Goal: Check status

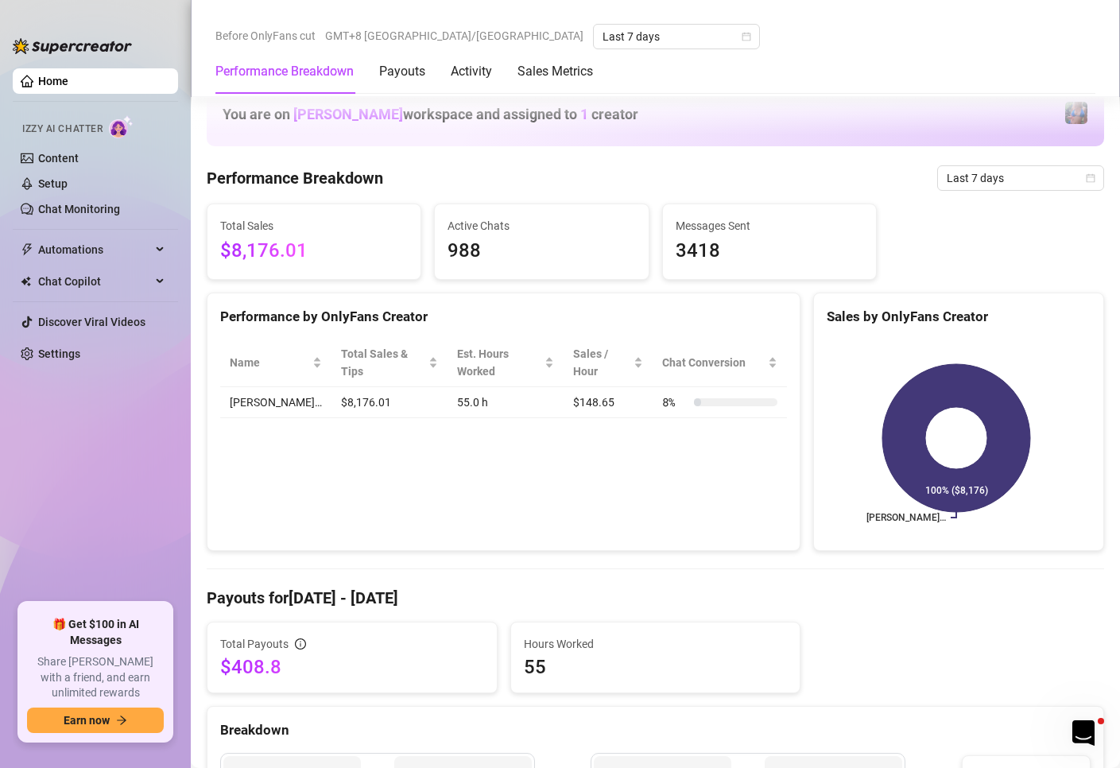
scroll to position [477, 0]
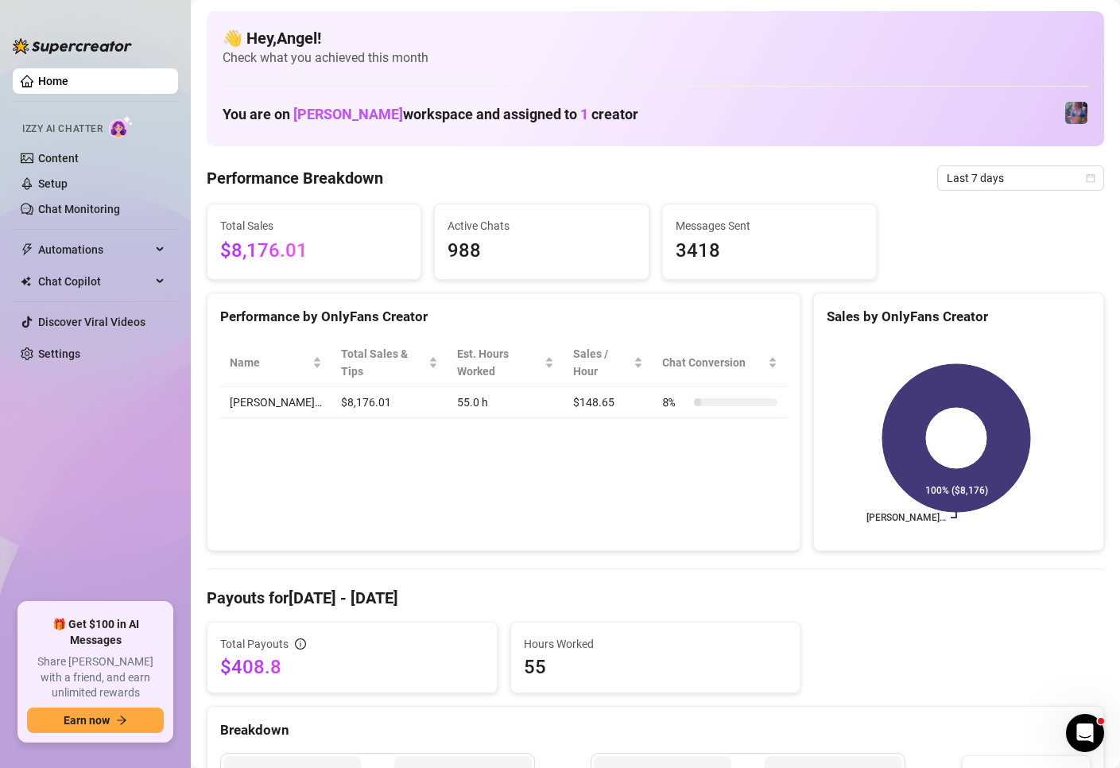
click at [456, 64] on span "Check what you achieved this month" at bounding box center [655, 57] width 865 height 17
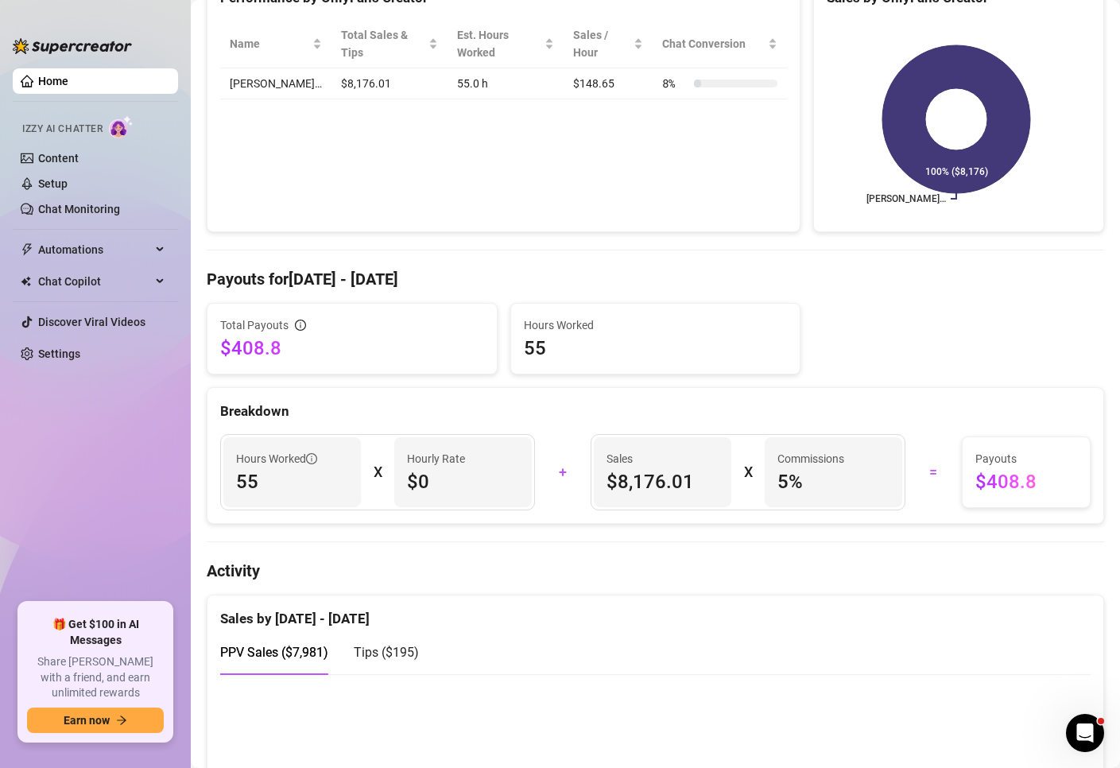
scroll to position [477, 0]
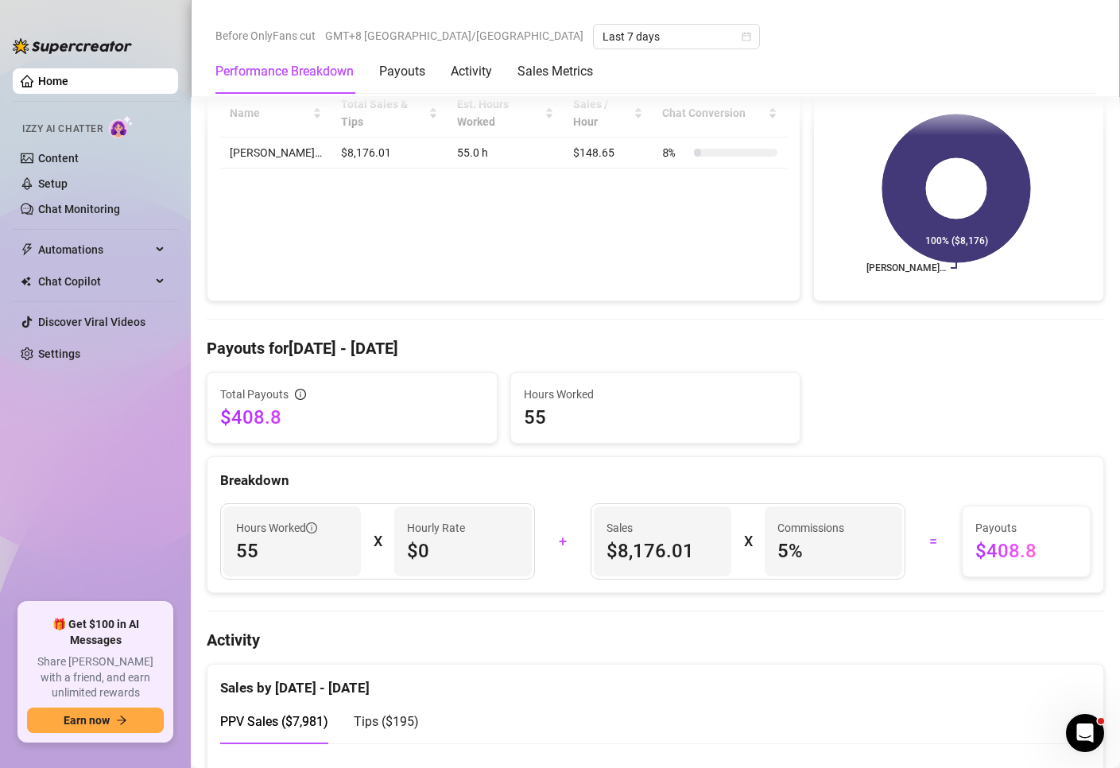
scroll to position [477, 0]
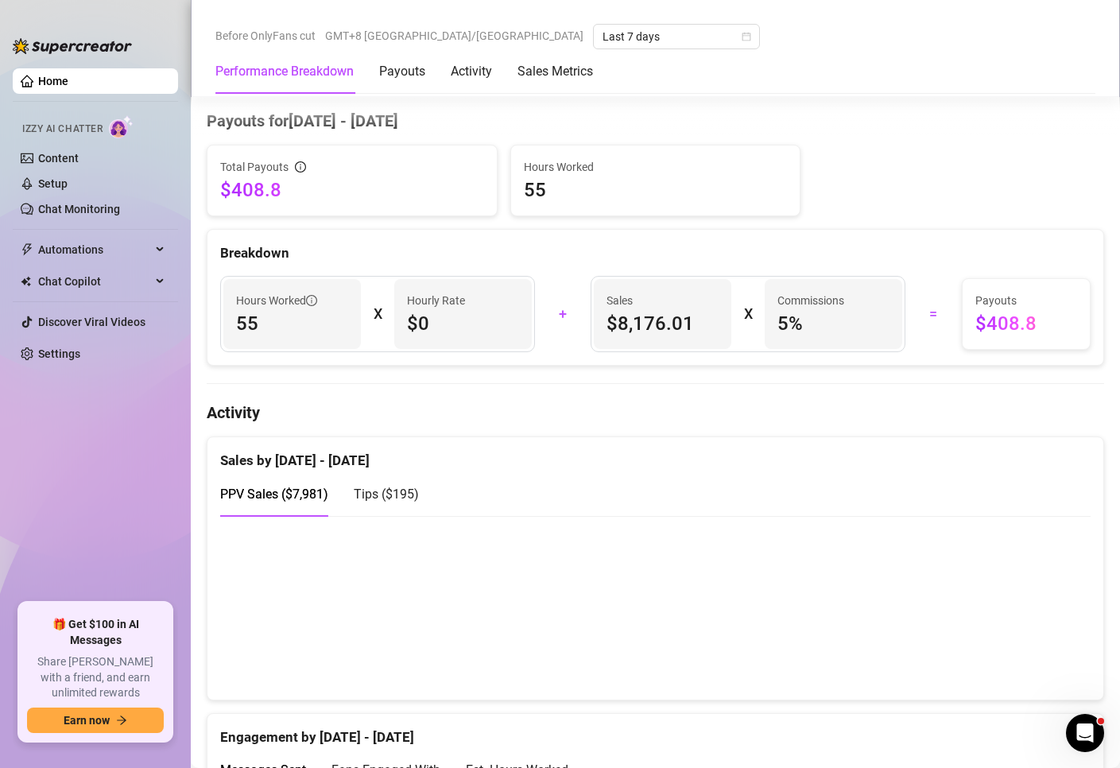
click at [92, 517] on ul "Home Izzy AI Chatter Content Setup Chat Monitoring Automations Chat Copilot Dis…" at bounding box center [95, 329] width 165 height 534
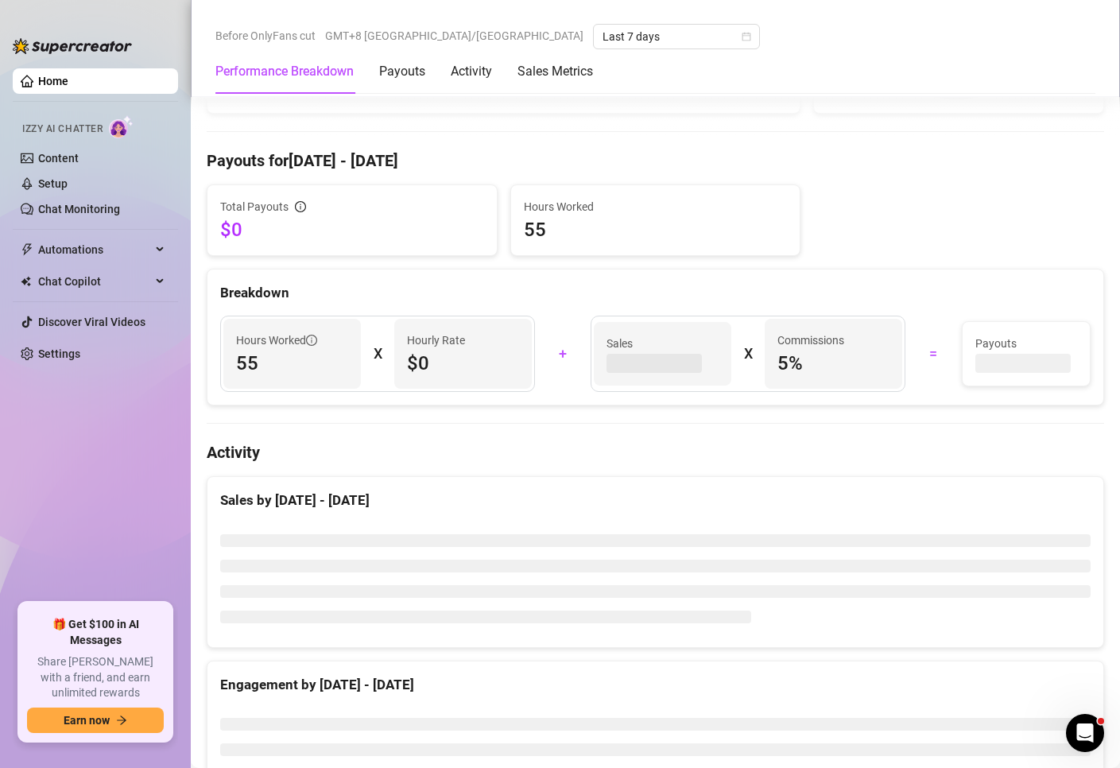
scroll to position [487, 0]
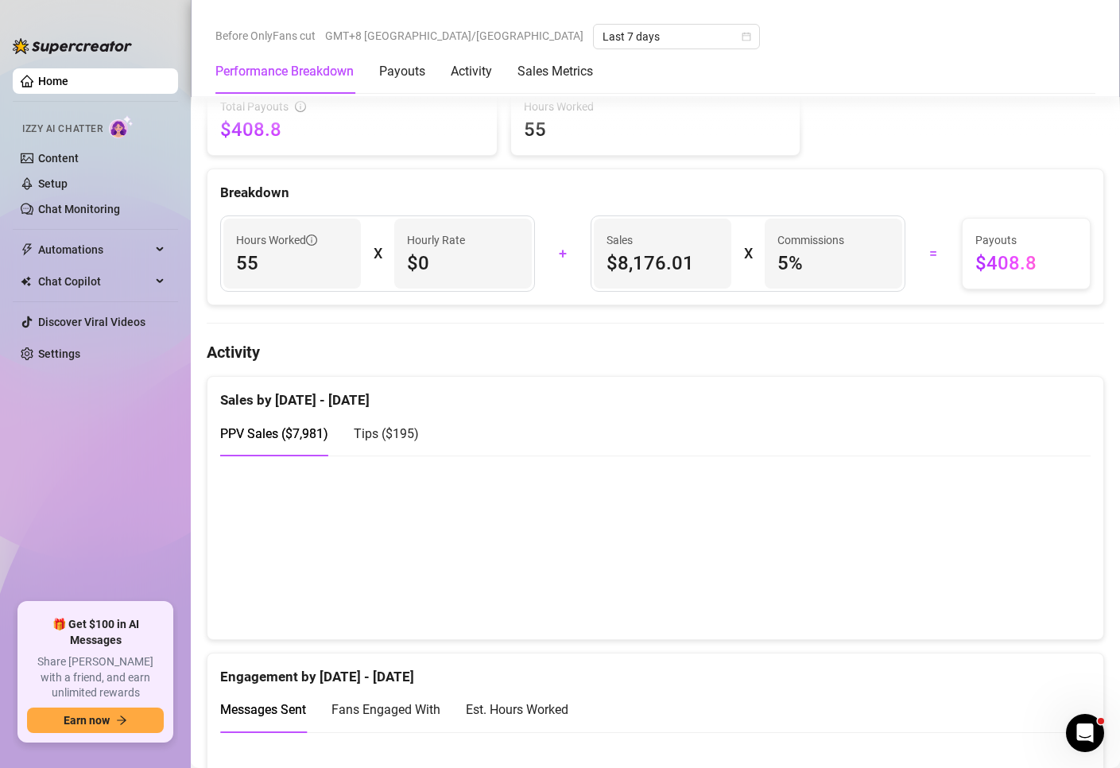
scroll to position [556, 0]
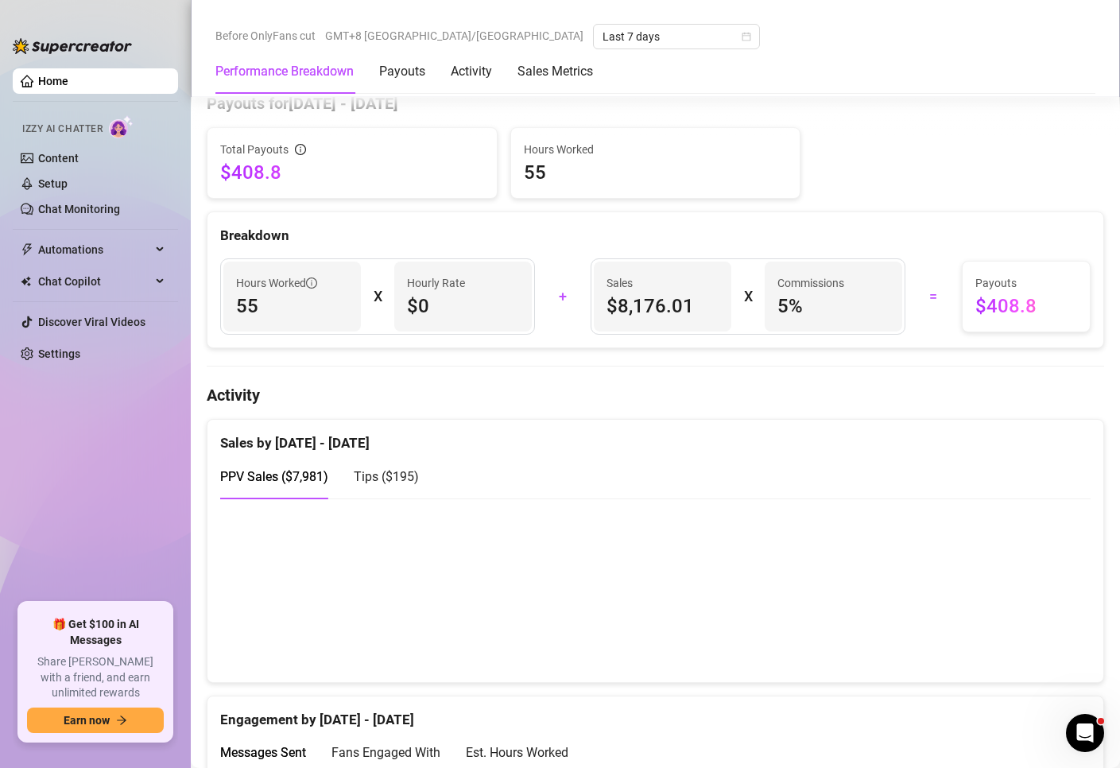
scroll to position [556, 0]
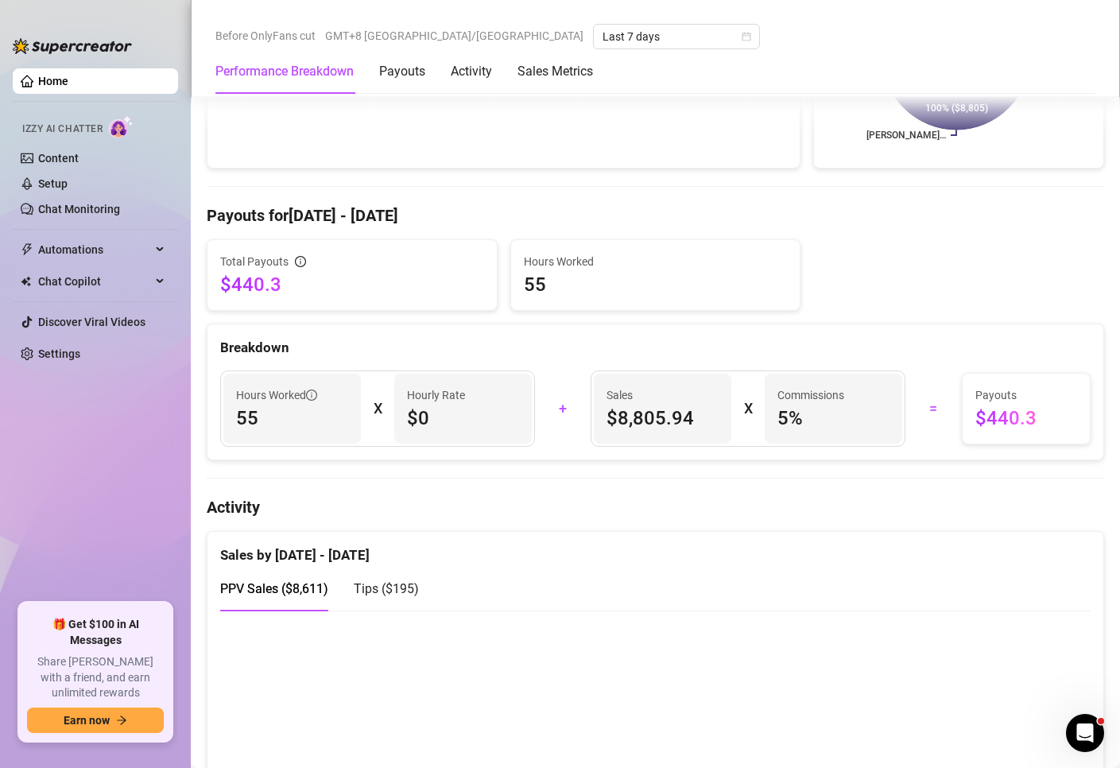
scroll to position [556, 0]
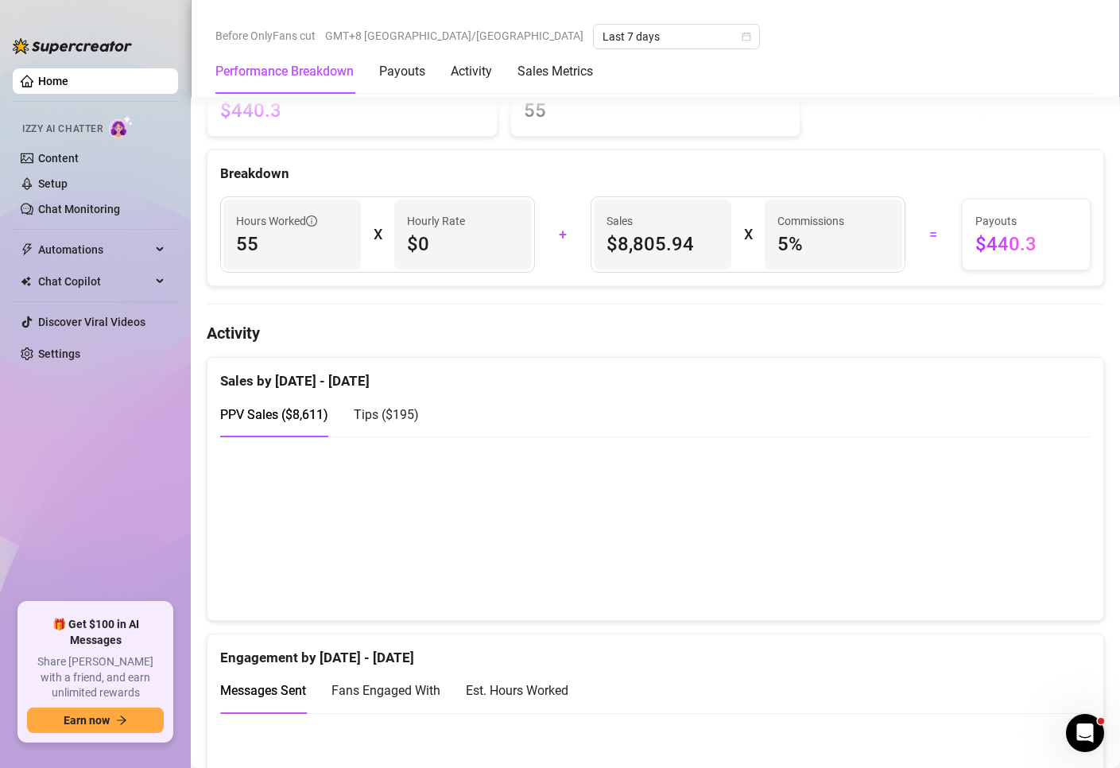
click at [1030, 499] on canvas at bounding box center [648, 527] width 857 height 159
